Goal: Use online tool/utility: Use online tool/utility

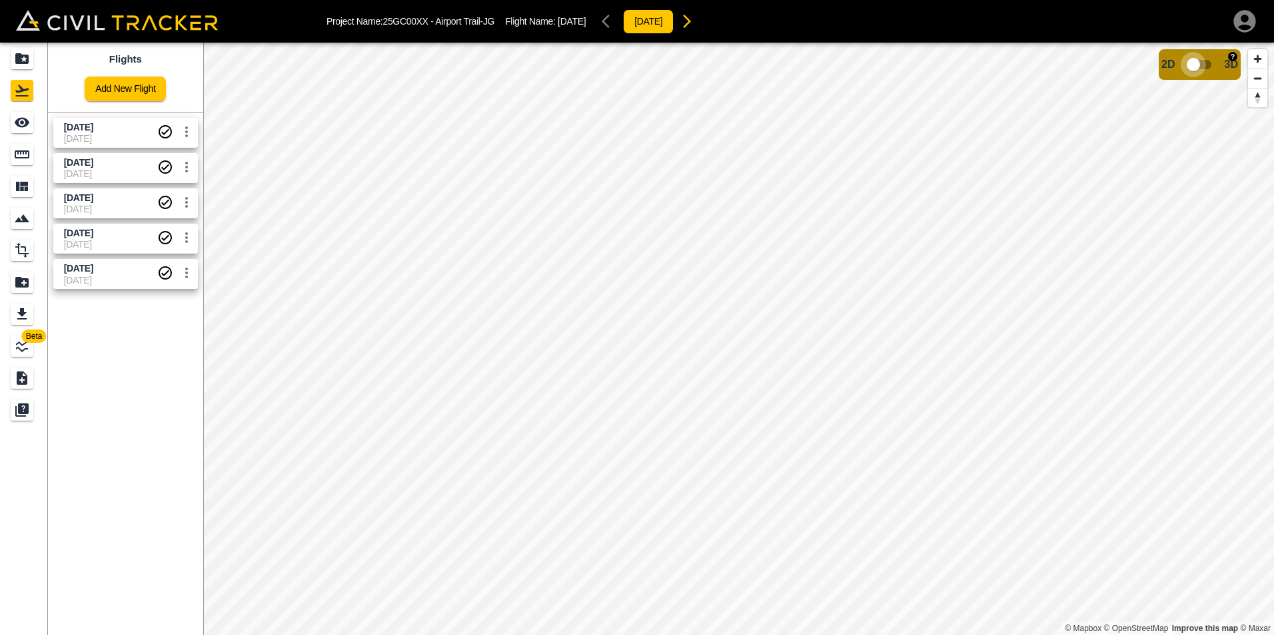
click at [1202, 63] on input "checkbox" at bounding box center [1193, 64] width 76 height 25
click at [23, 128] on icon "See" at bounding box center [22, 123] width 16 height 16
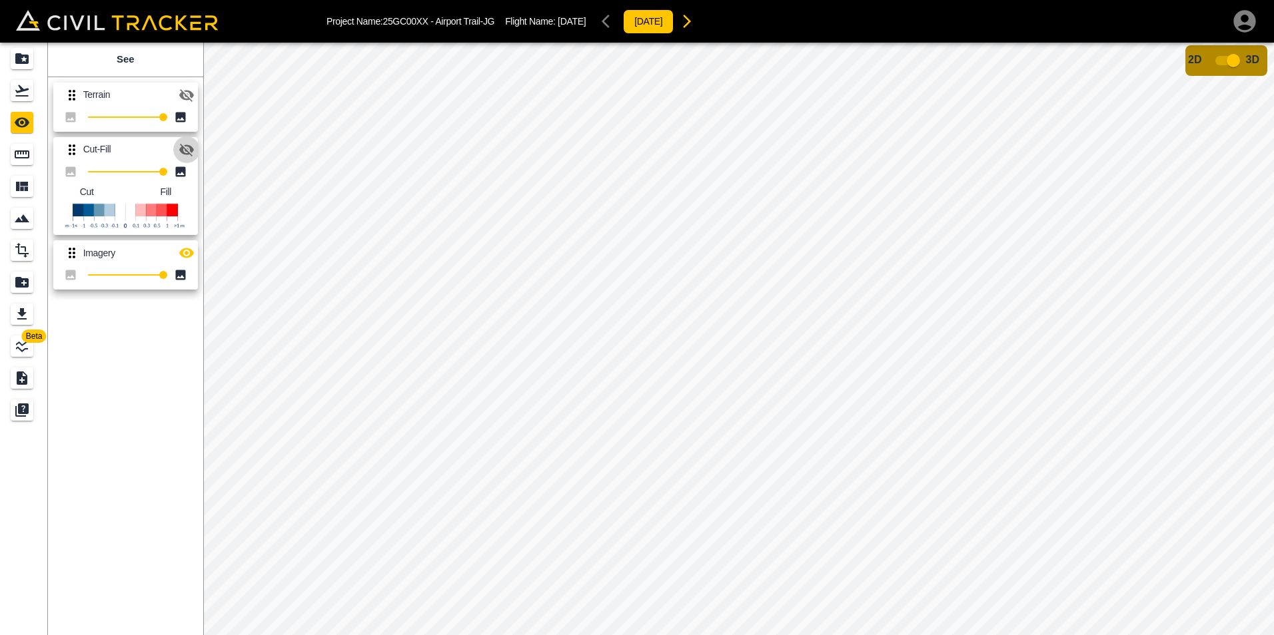
click at [189, 149] on icon "button" at bounding box center [187, 150] width 16 height 16
drag, startPoint x: 161, startPoint y: 170, endPoint x: 141, endPoint y: 170, distance: 19.3
click at [141, 169] on span "100" at bounding box center [125, 172] width 75 height 19
click at [1219, 61] on input "checkbox" at bounding box center [1233, 60] width 76 height 25
click at [153, 176] on span "81" at bounding box center [149, 172] width 8 height 8
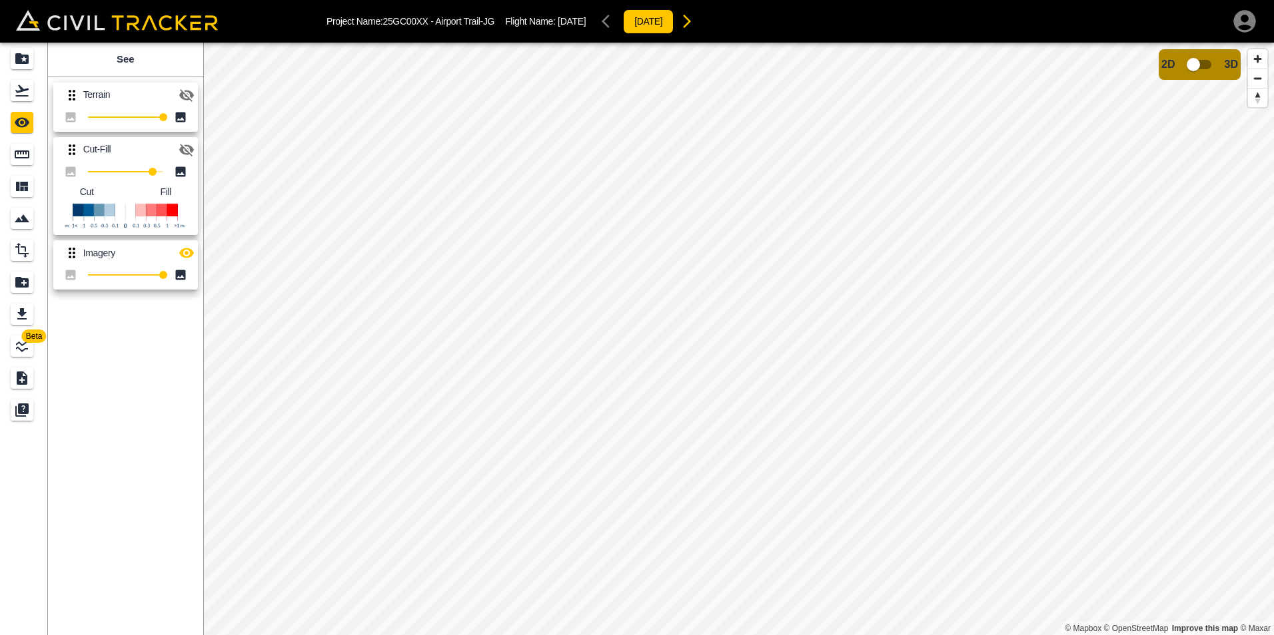
click at [189, 149] on icon "button" at bounding box center [187, 150] width 16 height 16
type input "100"
drag, startPoint x: 151, startPoint y: 175, endPoint x: 172, endPoint y: 191, distance: 26.1
click at [172, 191] on div "100 Cut Fill" at bounding box center [125, 199] width 145 height 73
click at [189, 153] on icon "button" at bounding box center [186, 150] width 15 height 10
